Goal: Find specific page/section: Find specific page/section

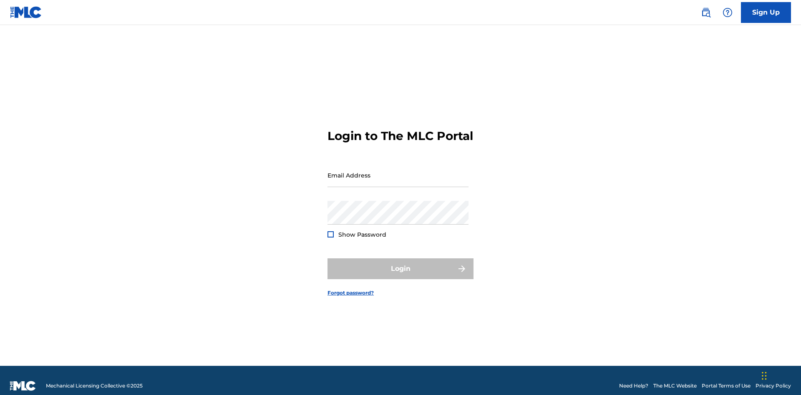
scroll to position [11, 0]
click at [398, 171] on input "Email Address" at bounding box center [397, 175] width 141 height 24
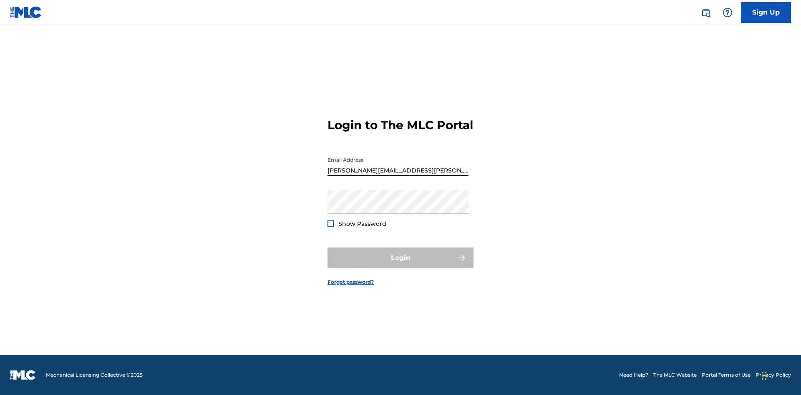
type input "[PERSON_NAME][EMAIL_ADDRESS][PERSON_NAME][DOMAIN_NAME]"
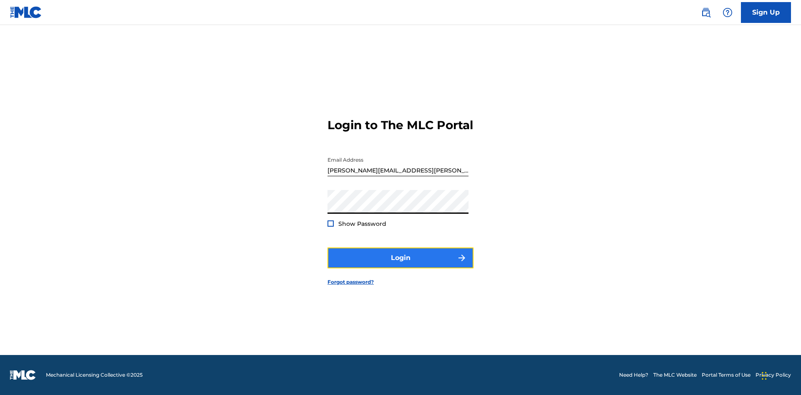
click at [400, 265] on button "Login" at bounding box center [400, 258] width 146 height 21
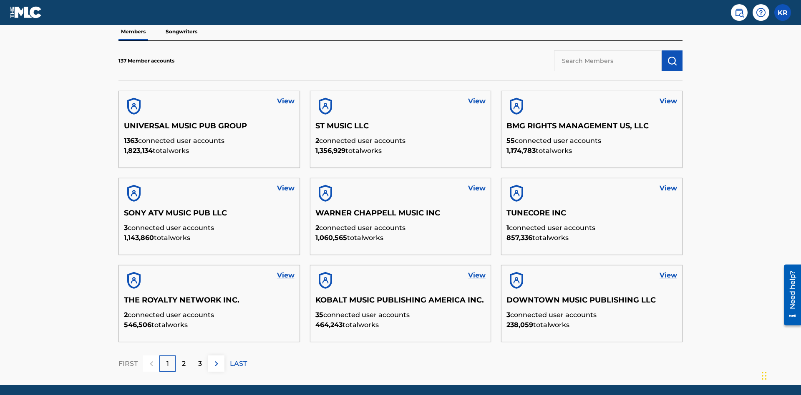
click at [607, 60] on input "text" at bounding box center [608, 60] width 108 height 21
type input "King [PERSON_NAME]"
click at [672, 56] on img "submit" at bounding box center [672, 61] width 10 height 10
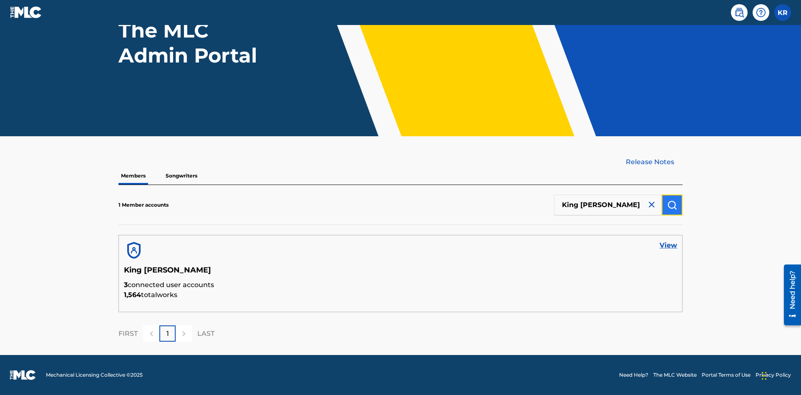
scroll to position [69, 0]
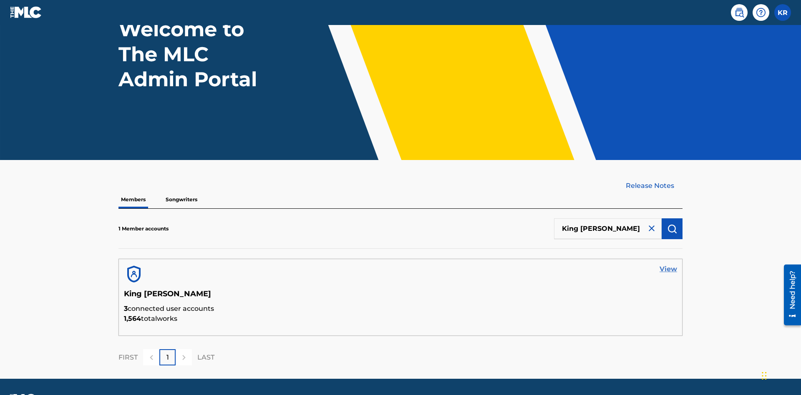
click at [668, 264] on link "View" at bounding box center [668, 269] width 18 height 10
